Goal: Information Seeking & Learning: Learn about a topic

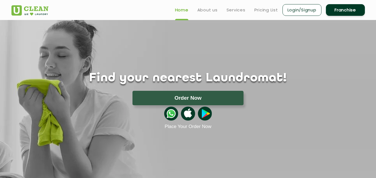
click at [260, 13] on ul "Home About us Services Pricing List Login/Signup Franchise" at bounding box center [267, 9] width 194 height 13
click at [260, 10] on link "Pricing List" at bounding box center [266, 10] width 24 height 7
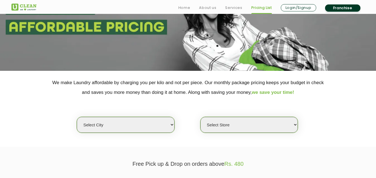
scroll to position [58, 0]
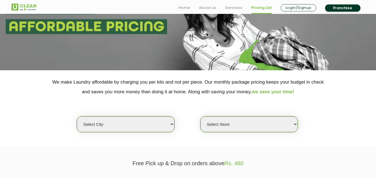
click at [165, 120] on select "Select city [GEOGRAPHIC_DATA] [GEOGRAPHIC_DATA] [GEOGRAPHIC_DATA] [GEOGRAPHIC_D…" at bounding box center [125, 125] width 97 height 16
click at [173, 117] on div "Select city [GEOGRAPHIC_DATA] [GEOGRAPHIC_DATA] [GEOGRAPHIC_DATA] [GEOGRAPHIC_D…" at bounding box center [125, 124] width 98 height 16
click at [157, 127] on select "Select city [GEOGRAPHIC_DATA] [GEOGRAPHIC_DATA] [GEOGRAPHIC_DATA] [GEOGRAPHIC_D…" at bounding box center [125, 125] width 97 height 16
select select "14"
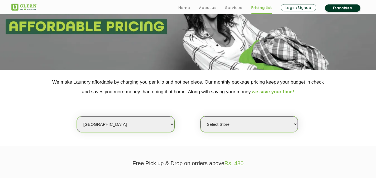
click at [77, 117] on select "Select city [GEOGRAPHIC_DATA] [GEOGRAPHIC_DATA] [GEOGRAPHIC_DATA] [GEOGRAPHIC_D…" at bounding box center [125, 125] width 97 height 16
click at [266, 126] on select "Select Store" at bounding box center [248, 125] width 97 height 16
select select "0"
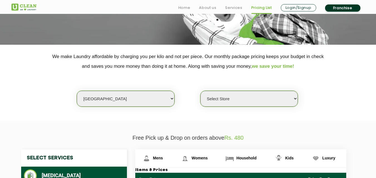
scroll to position [95, 0]
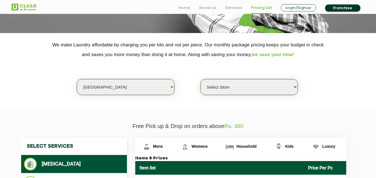
click at [291, 83] on select "Select Store UClean Aliganj UClean Hazratganj [GEOGRAPHIC_DATA] [GEOGRAPHIC_DAT…" at bounding box center [248, 87] width 97 height 16
